Goal: Task Accomplishment & Management: Manage account settings

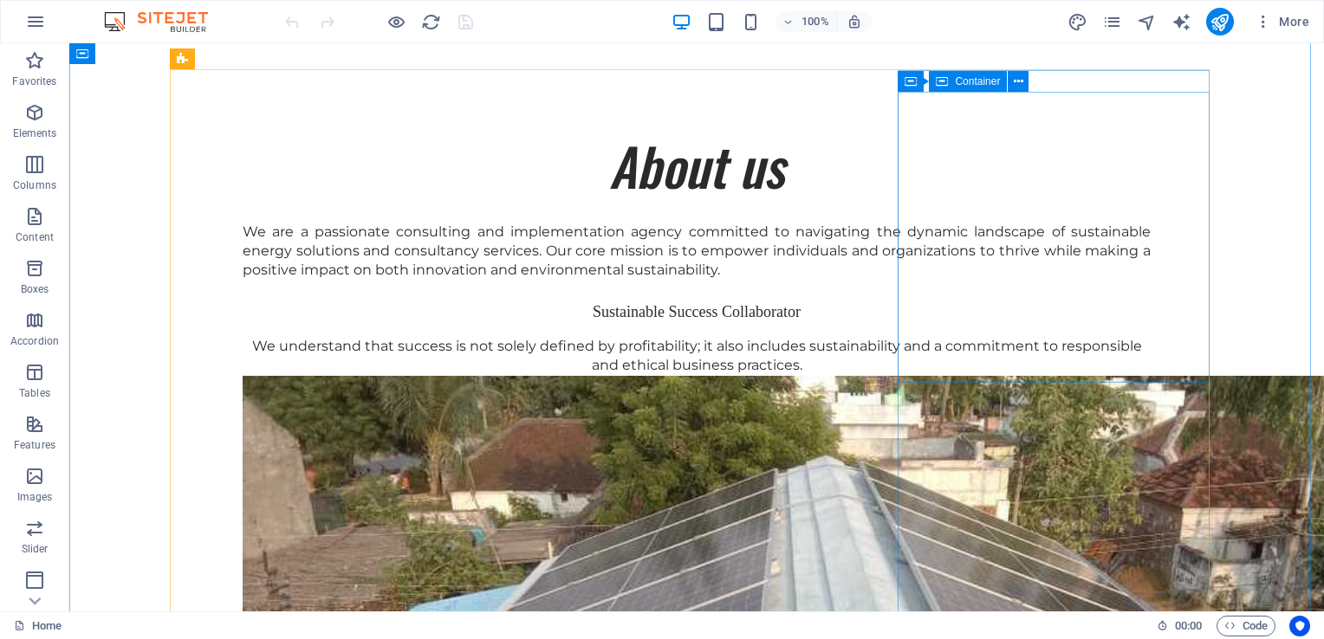
scroll to position [2600, 0]
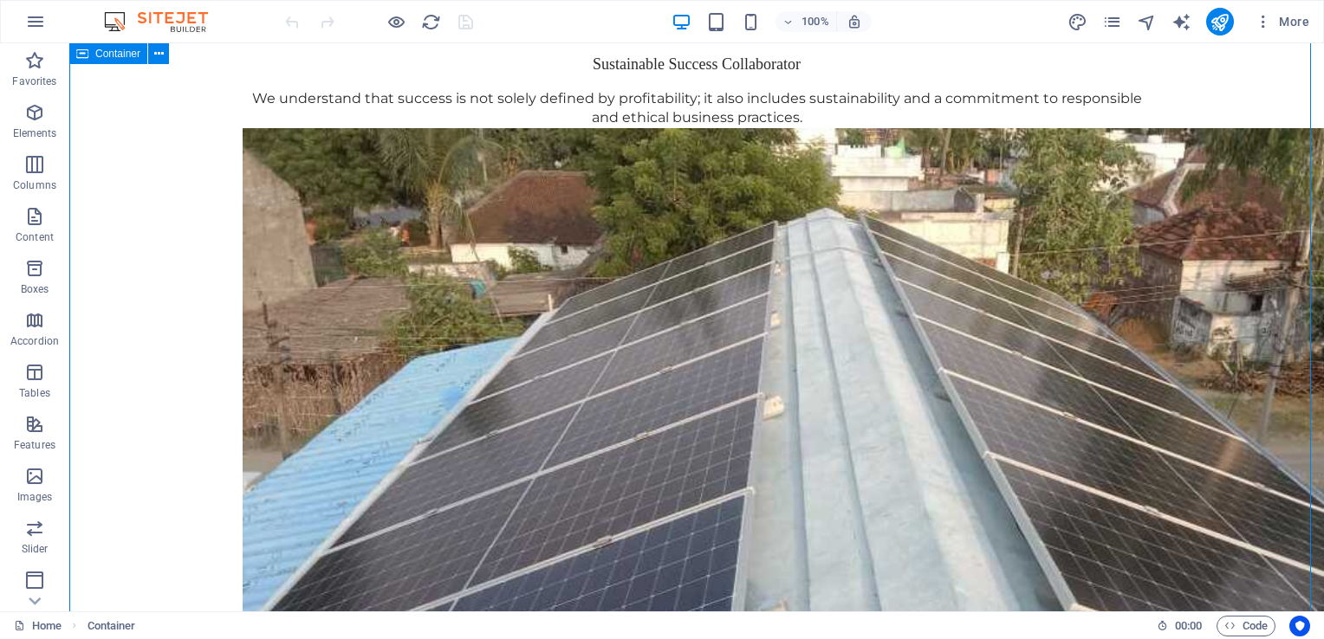
scroll to position [2426, 0]
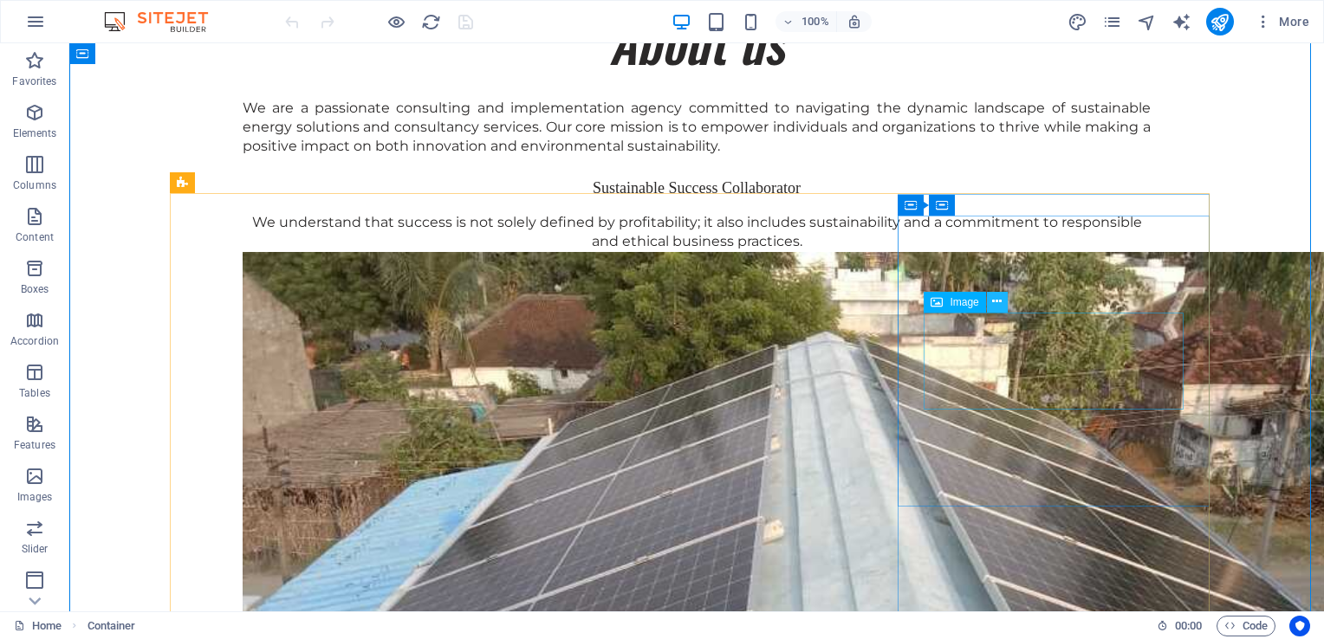
click at [995, 303] on icon at bounding box center [997, 302] width 10 height 18
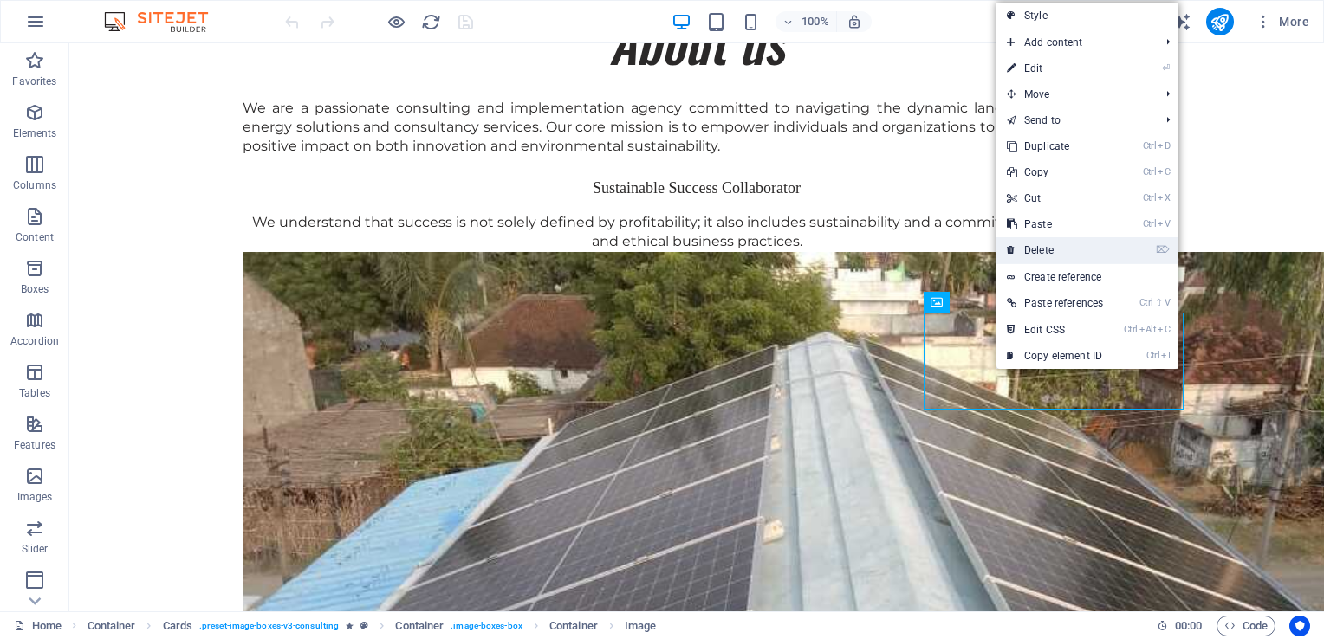
click at [1044, 241] on link "⌦ Delete" at bounding box center [1054, 250] width 117 height 26
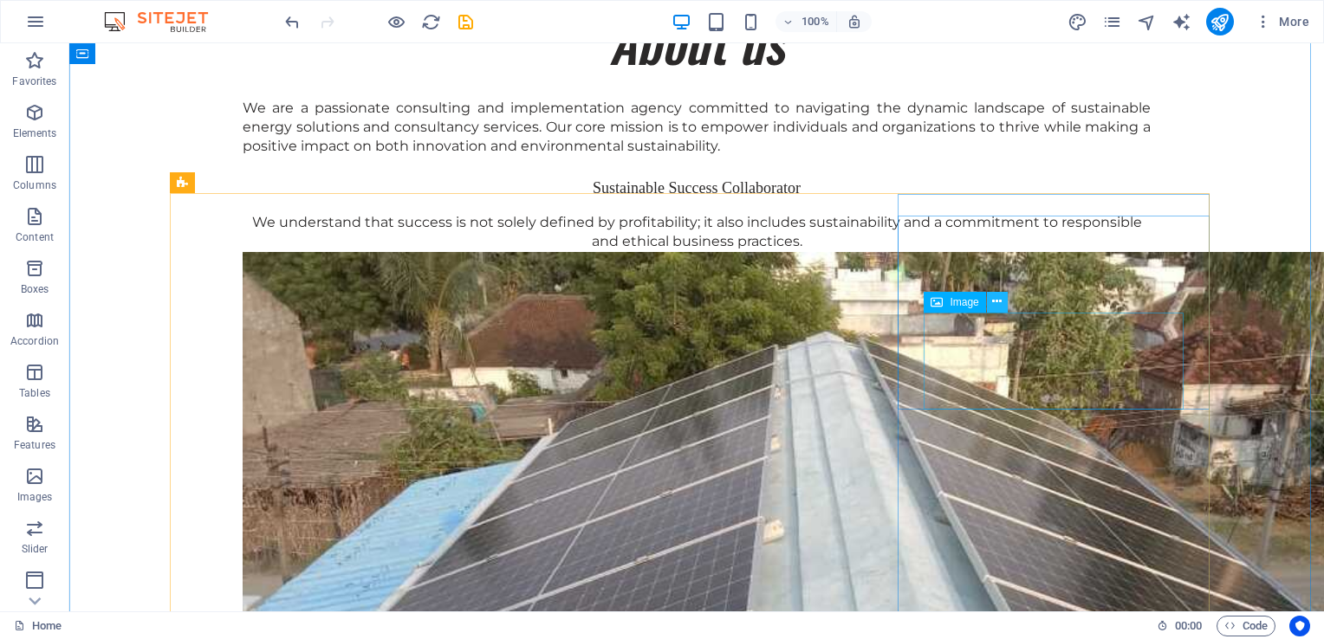
click at [1000, 303] on icon at bounding box center [997, 302] width 10 height 18
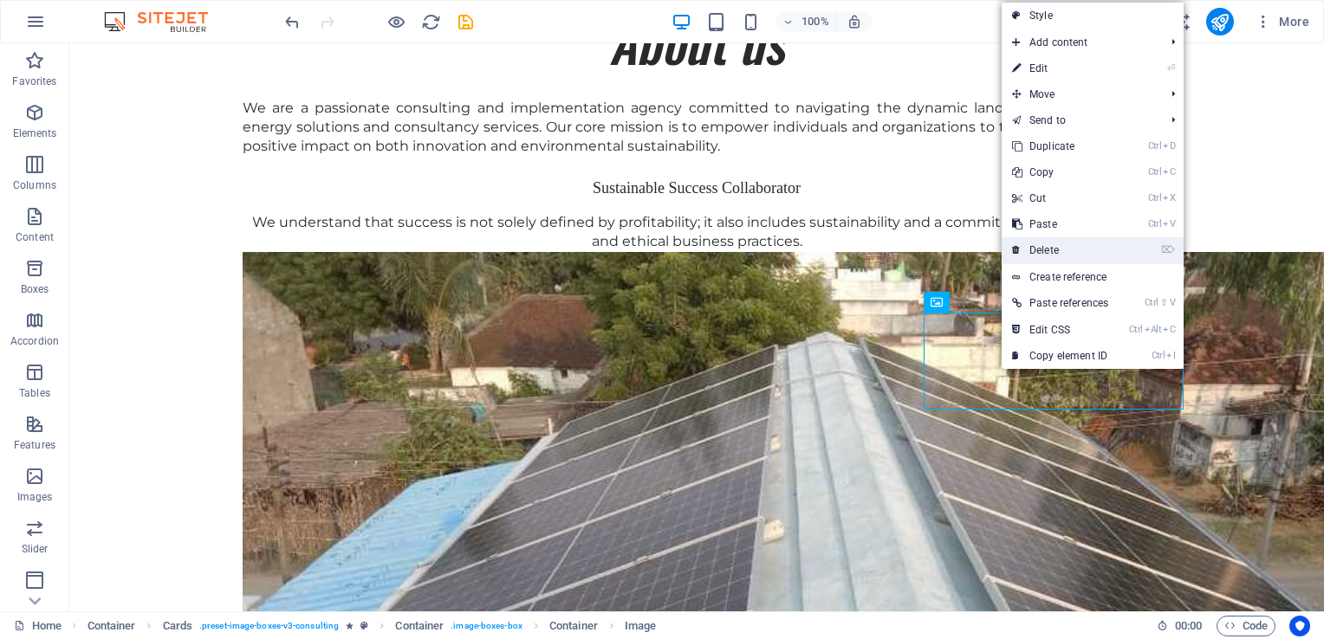
click at [1055, 251] on link "⌦ Delete" at bounding box center [1060, 250] width 117 height 26
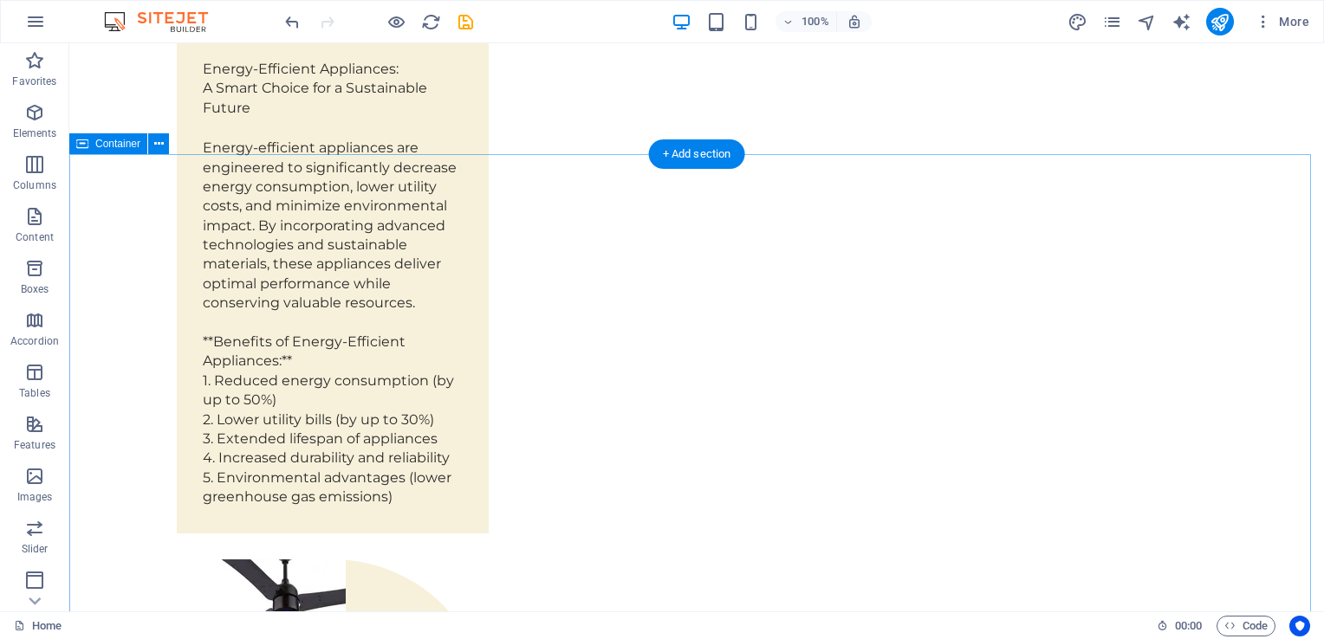
scroll to position [4679, 0]
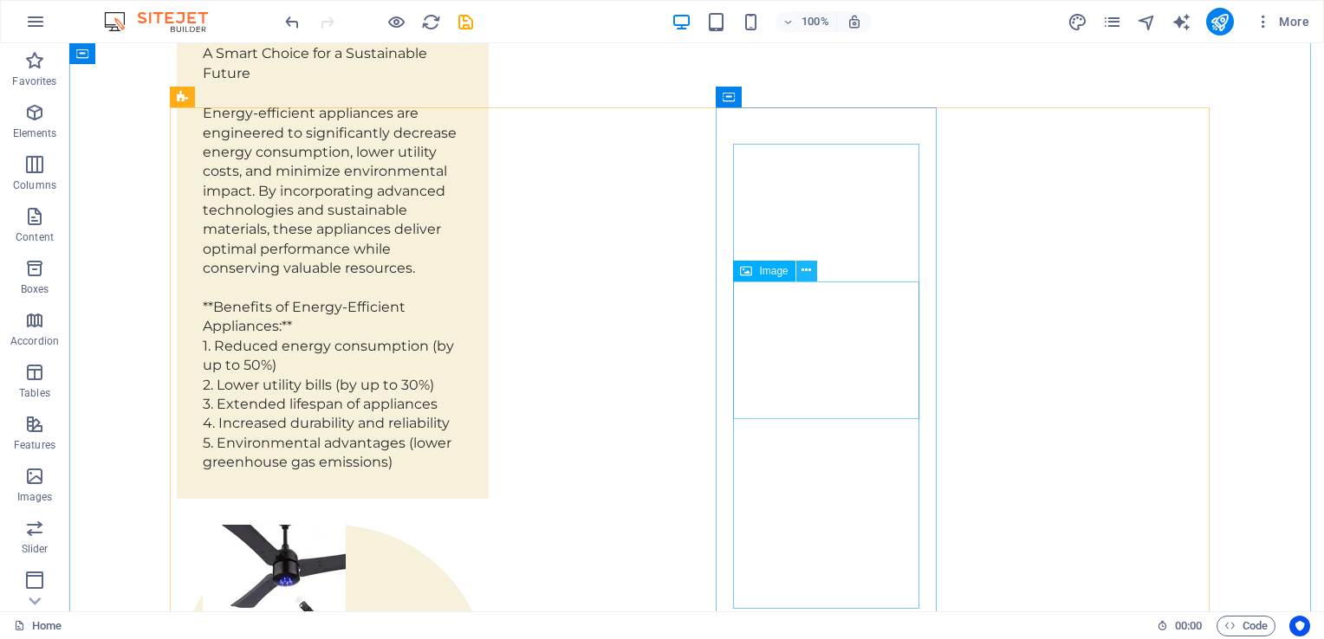
click at [808, 267] on icon at bounding box center [807, 271] width 10 height 18
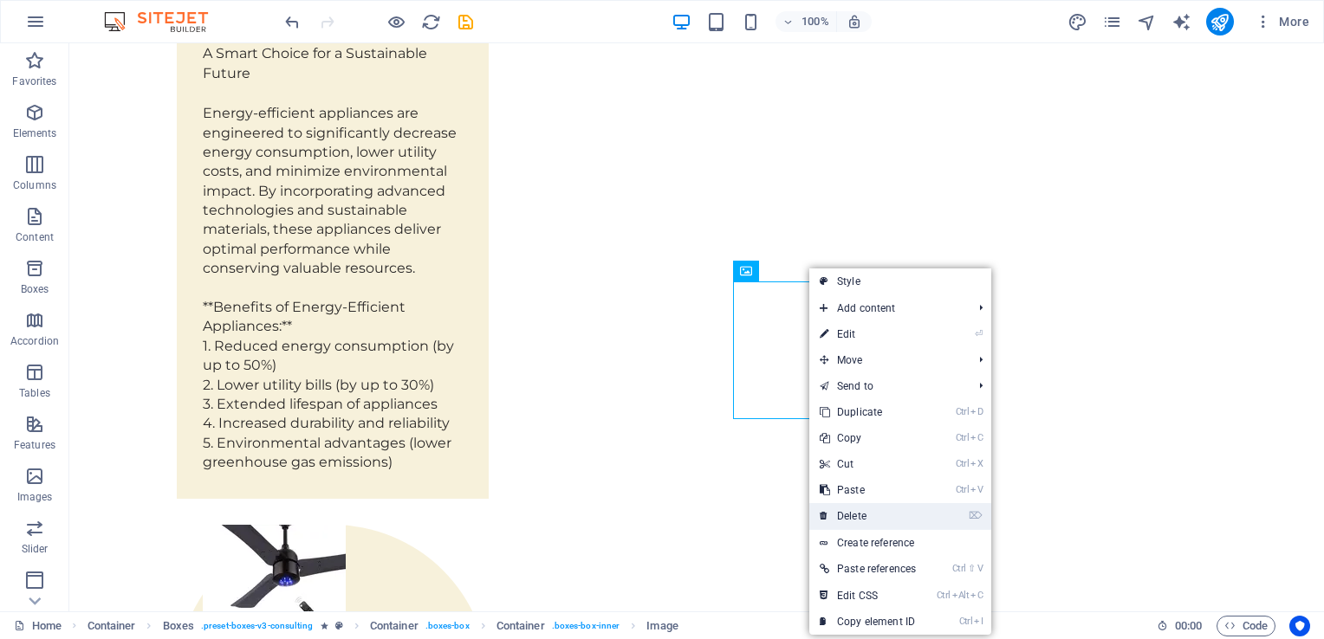
click at [866, 519] on link "⌦ Delete" at bounding box center [867, 516] width 117 height 26
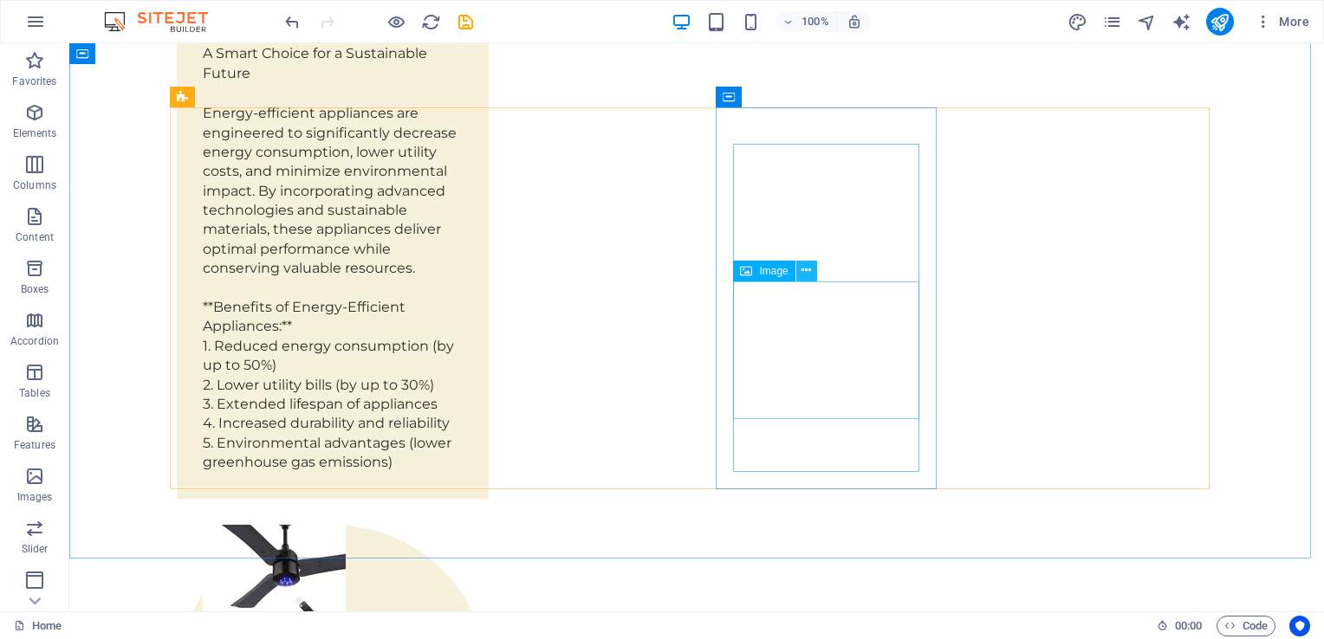
click at [804, 269] on icon at bounding box center [807, 271] width 10 height 18
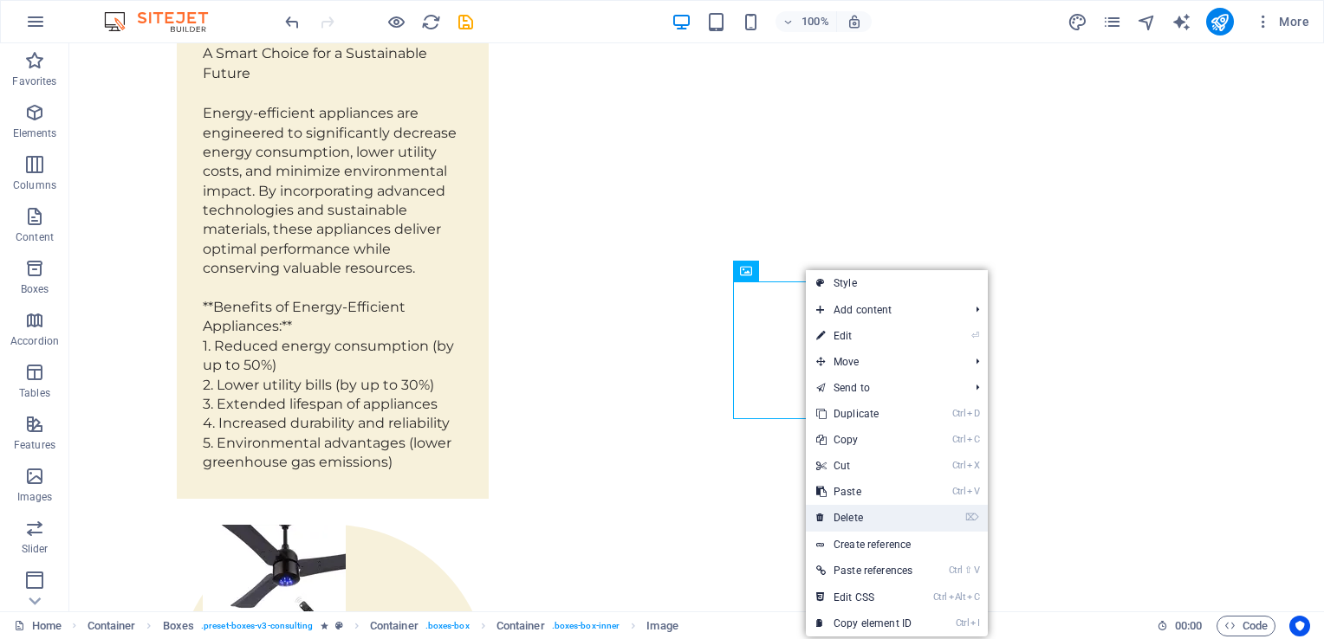
click at [872, 514] on link "⌦ Delete" at bounding box center [864, 518] width 117 height 26
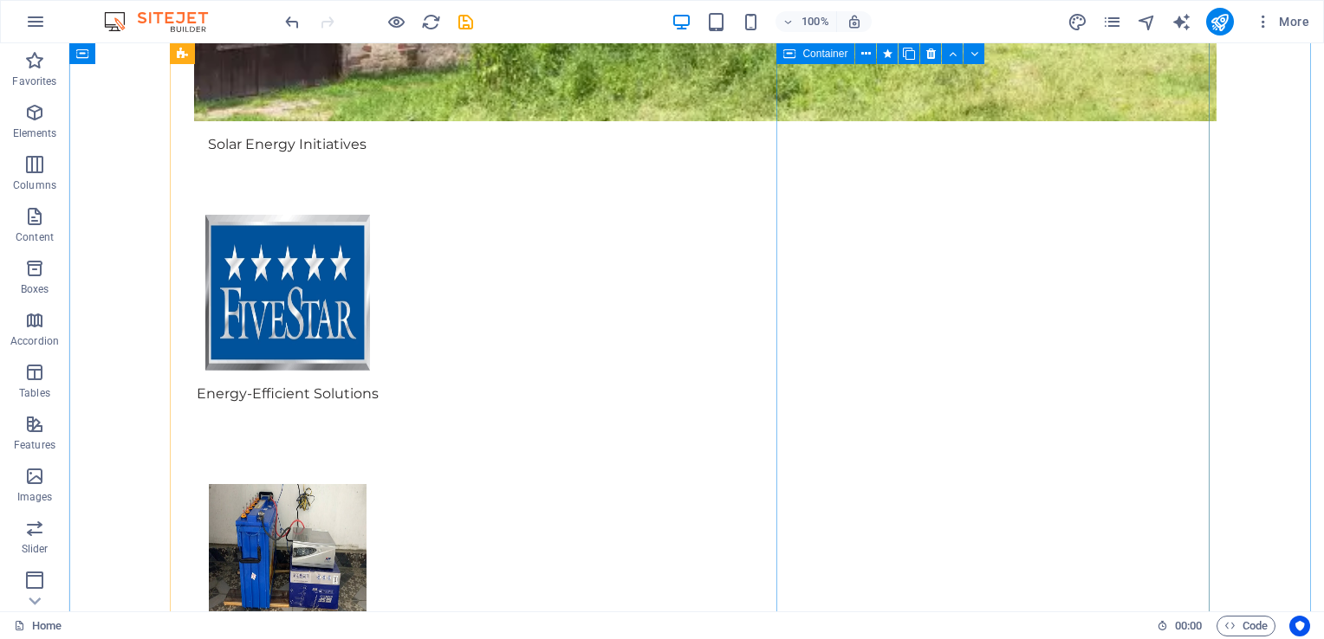
scroll to position [8232, 0]
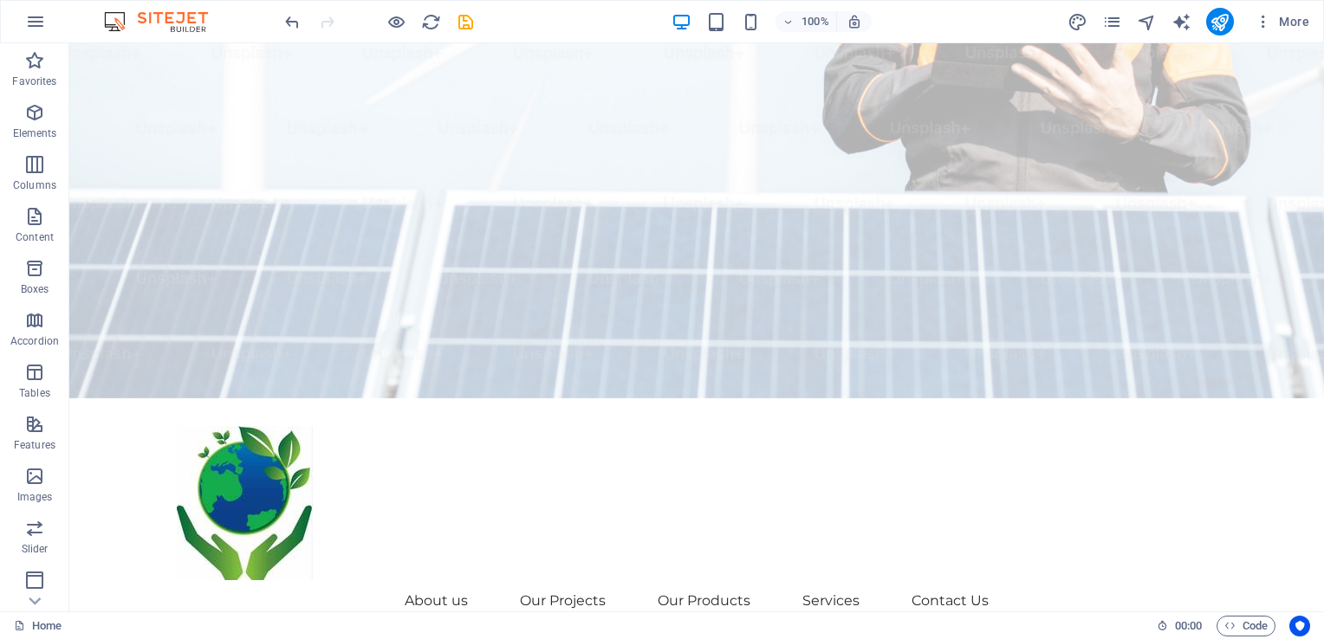
scroll to position [0, 0]
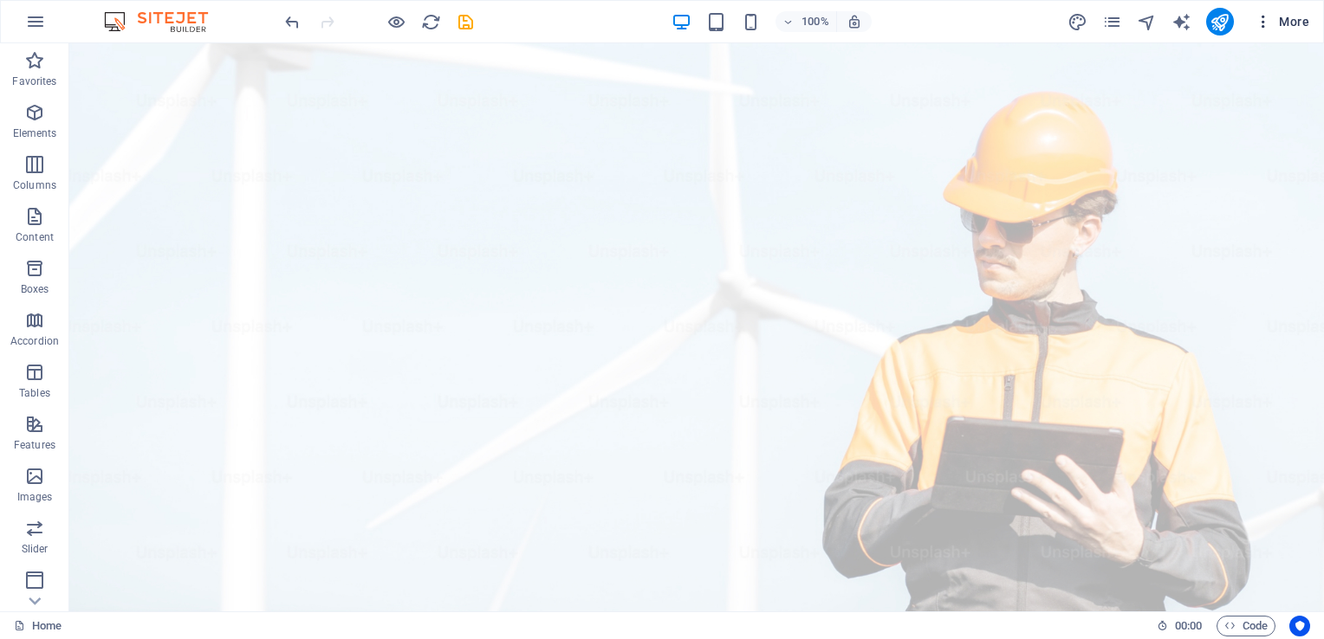
click at [1265, 22] on icon "button" at bounding box center [1263, 21] width 17 height 17
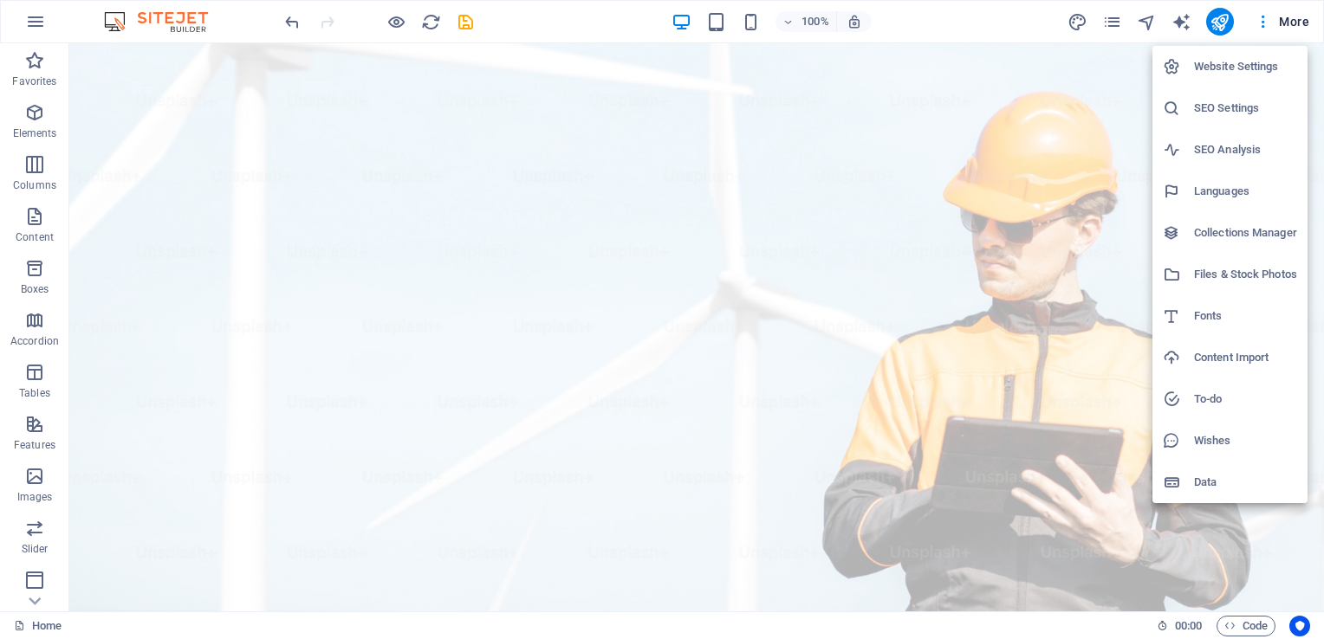
click at [1107, 59] on div at bounding box center [662, 319] width 1324 height 639
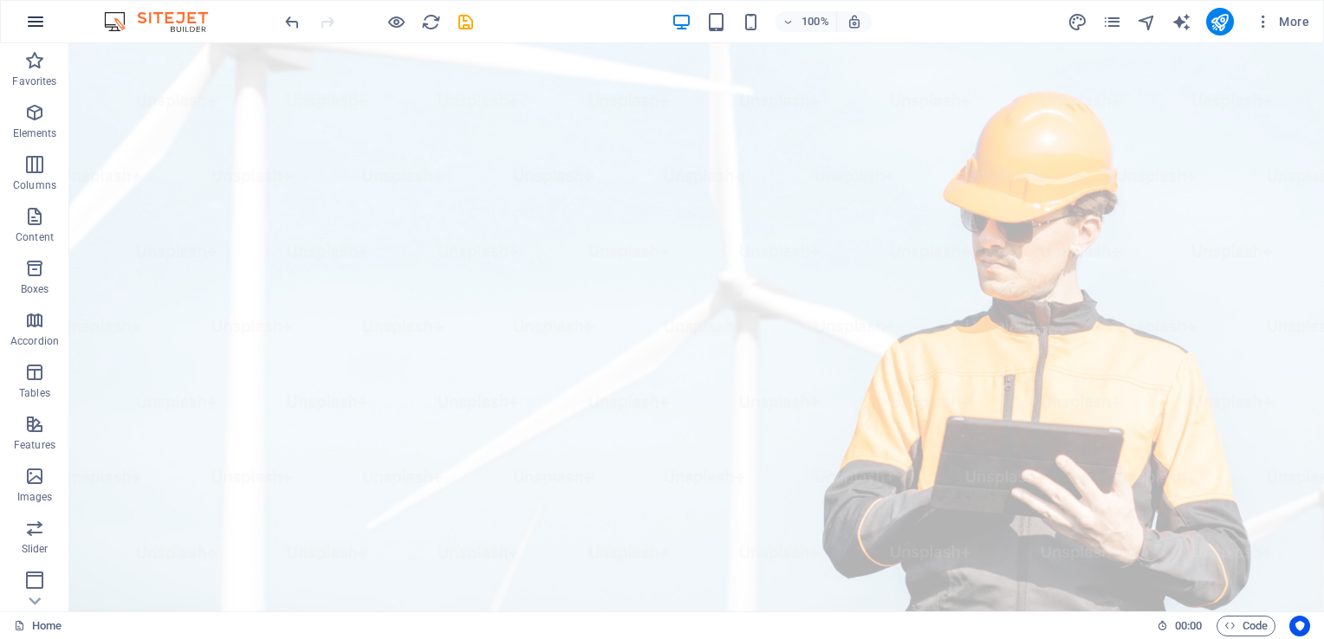
click at [39, 21] on icon "button" at bounding box center [35, 21] width 21 height 21
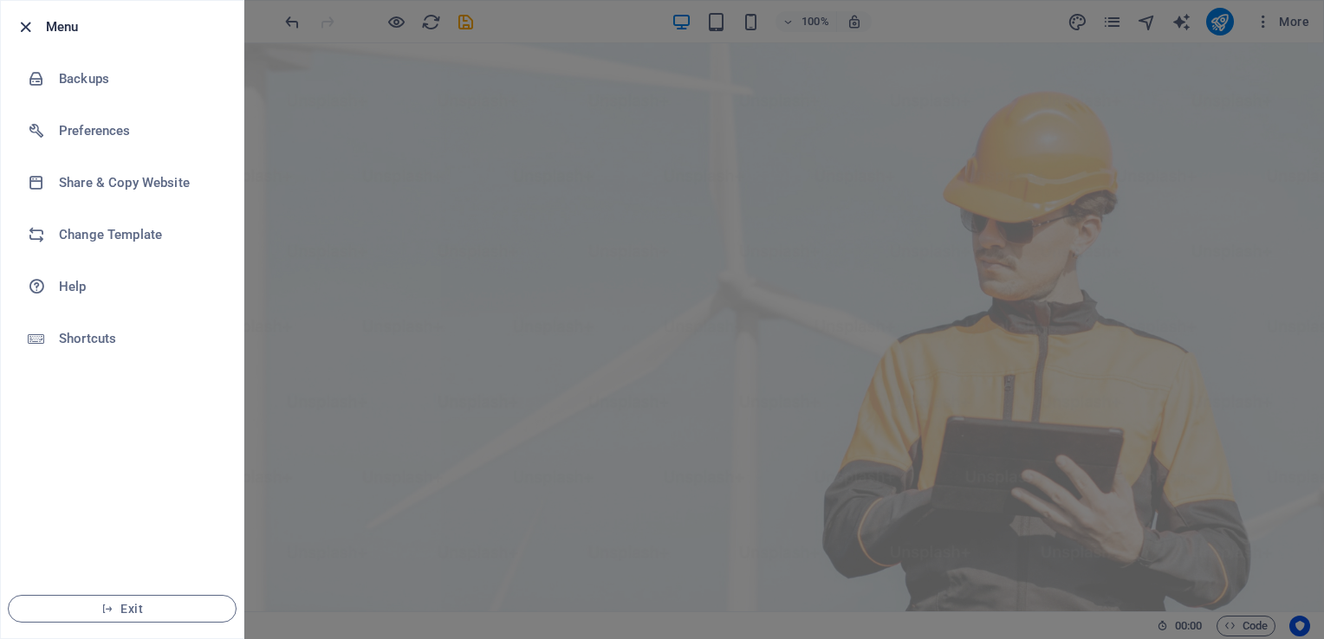
click at [24, 23] on icon "button" at bounding box center [26, 27] width 20 height 20
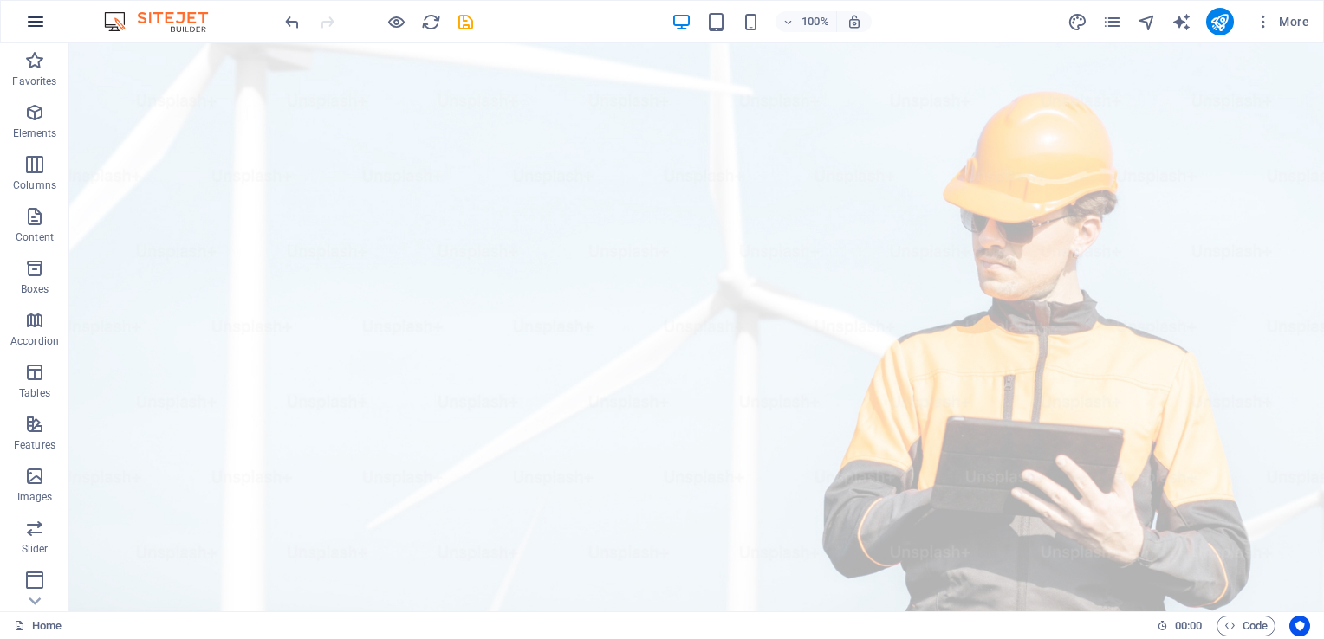
click at [26, 19] on icon "button" at bounding box center [35, 21] width 21 height 21
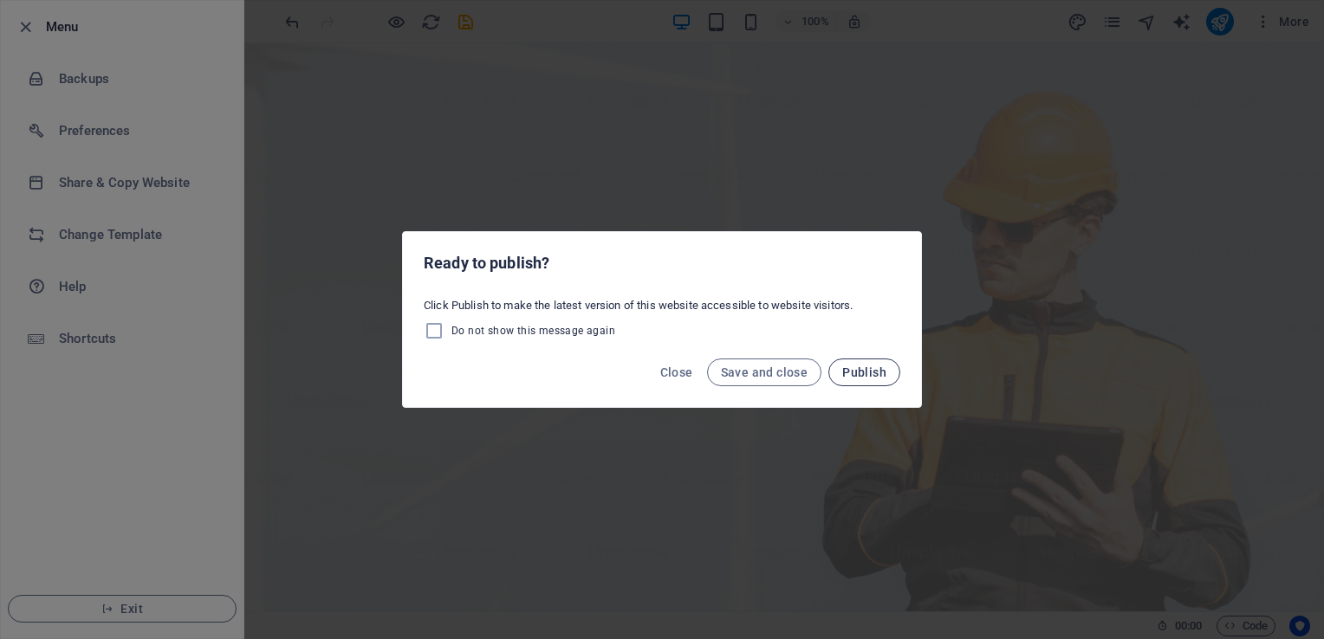
click at [873, 377] on span "Publish" at bounding box center [864, 373] width 44 height 14
checkbox input "false"
